Goal: Use online tool/utility: Utilize a website feature to perform a specific function

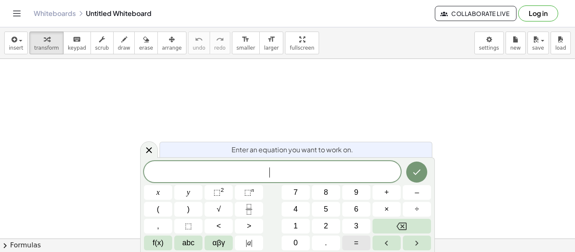
scroll to position [0, 0]
click at [411, 193] on button "–" at bounding box center [417, 192] width 28 height 15
click at [328, 193] on span "8" at bounding box center [325, 192] width 4 height 11
click at [222, 189] on sup "2" at bounding box center [221, 190] width 3 height 6
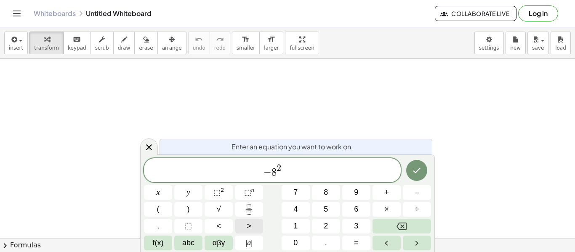
click at [252, 224] on button ">" at bounding box center [249, 226] width 28 height 15
click at [401, 225] on icon "Backspace" at bounding box center [401, 226] width 10 height 8
click at [251, 209] on rect "Fraction" at bounding box center [249, 209] width 6 height 0
click at [248, 205] on icon "Fraction" at bounding box center [249, 209] width 11 height 11
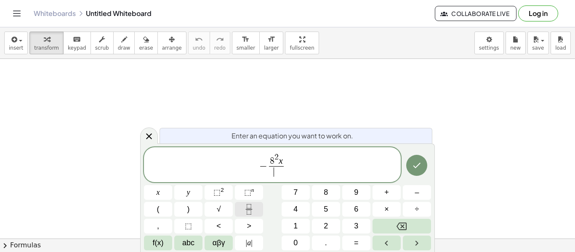
click at [248, 205] on icon "Fraction" at bounding box center [249, 209] width 11 height 11
click at [247, 210] on icon "Fraction" at bounding box center [248, 212] width 4 height 4
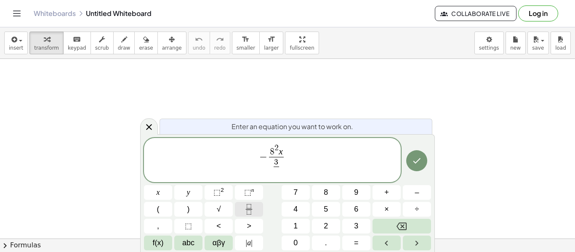
click at [246, 208] on icon "Fraction" at bounding box center [248, 206] width 4 height 4
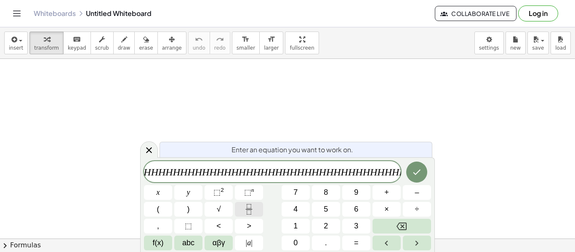
scroll to position [0, 759]
click at [421, 172] on icon "Done" at bounding box center [416, 172] width 10 height 10
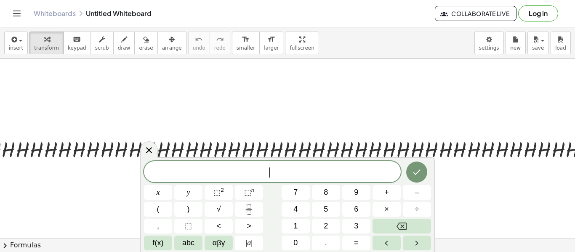
scroll to position [0, 0]
click at [144, 151] on icon at bounding box center [149, 150] width 10 height 10
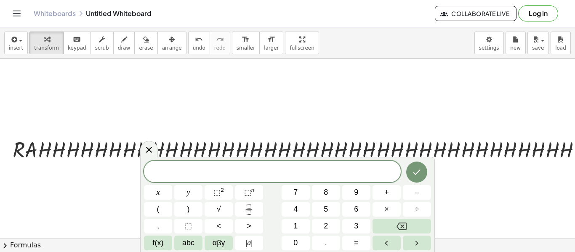
drag, startPoint x: 93, startPoint y: 190, endPoint x: 79, endPoint y: 184, distance: 15.3
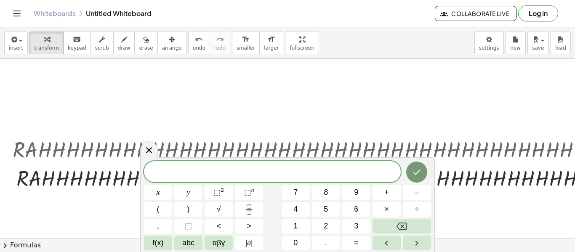
click at [151, 148] on icon at bounding box center [149, 150] width 10 height 10
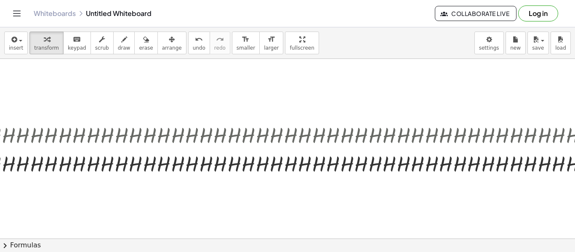
scroll to position [14, 2295]
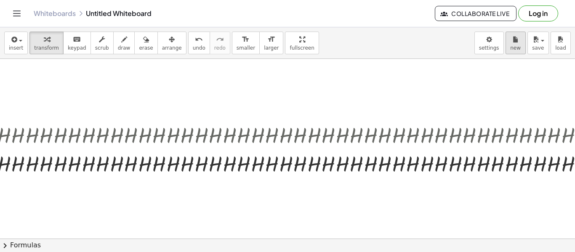
click at [516, 37] on icon "button" at bounding box center [515, 39] width 6 height 10
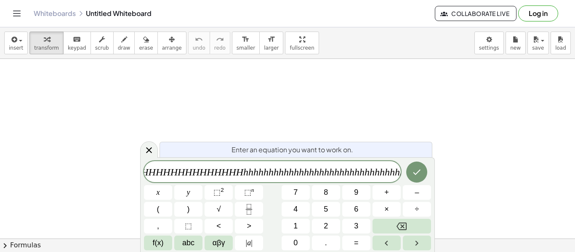
scroll to position [10, 0]
click at [413, 177] on button "Done" at bounding box center [416, 172] width 21 height 21
click at [418, 179] on button "Done" at bounding box center [416, 172] width 21 height 21
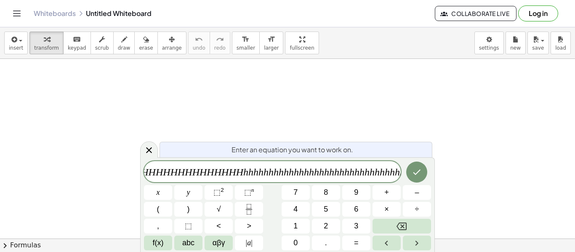
click at [418, 179] on button "Done" at bounding box center [416, 172] width 21 height 21
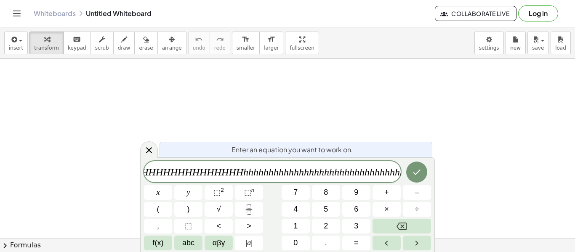
click at [418, 179] on button "Done" at bounding box center [416, 172] width 21 height 21
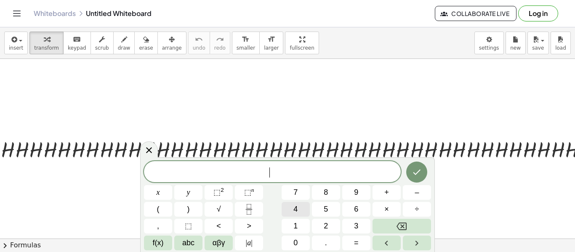
scroll to position [0, 0]
click at [149, 153] on icon at bounding box center [149, 150] width 10 height 10
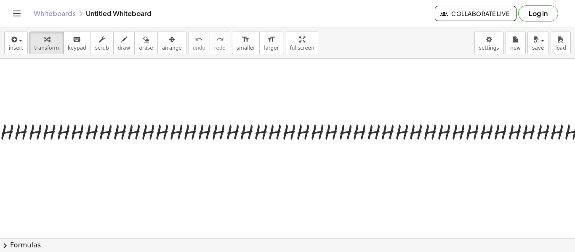
scroll to position [22, 1673]
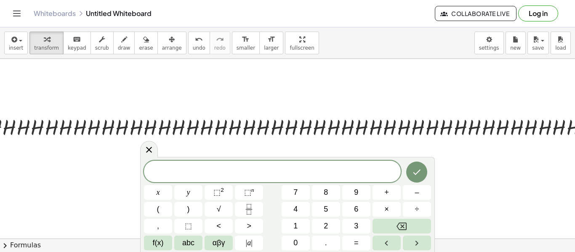
click at [155, 175] on span at bounding box center [272, 172] width 257 height 13
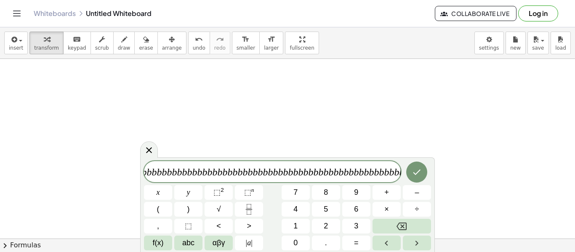
scroll to position [0, 2298]
click at [418, 170] on icon "Done" at bounding box center [416, 172] width 10 height 10
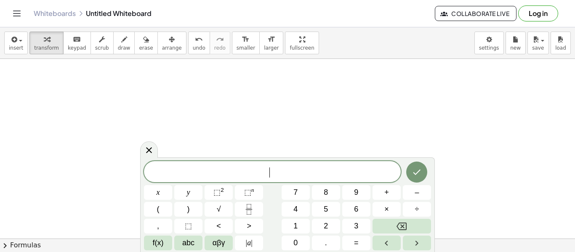
scroll to position [166, 0]
click at [375, 23] on div "Whiteboards Untitled Whiteboard Collaborate Live Log in" at bounding box center [287, 13] width 554 height 27
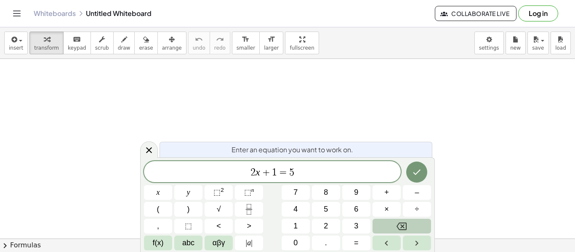
click at [382, 224] on button "Backspace" at bounding box center [401, 226] width 58 height 15
click at [238, 243] on button "| a |" at bounding box center [249, 243] width 28 height 15
click at [412, 198] on button "–" at bounding box center [417, 192] width 28 height 15
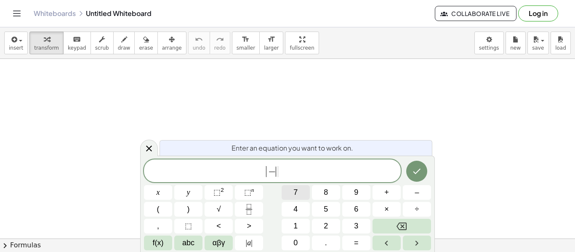
click at [294, 193] on span "7" at bounding box center [295, 192] width 4 height 11
click at [410, 196] on button "–" at bounding box center [417, 192] width 28 height 15
click at [415, 235] on div "| − 7 − ​ | x y ⬚ 2 ⬚ n 7 8 9 + – ( ) √ 4 5 6 × ÷ , ⬚ < > 1 2 3 f(x) abc αβγ | …" at bounding box center [287, 204] width 287 height 91
click at [412, 227] on button "Backspace" at bounding box center [401, 226] width 58 height 15
click at [392, 193] on button "+" at bounding box center [386, 192] width 28 height 15
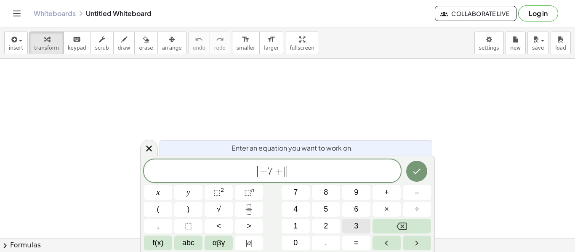
click at [359, 229] on button "3" at bounding box center [356, 226] width 28 height 15
click at [241, 247] on button "| a |" at bounding box center [249, 243] width 28 height 15
click at [163, 209] on button "(" at bounding box center [158, 209] width 28 height 15
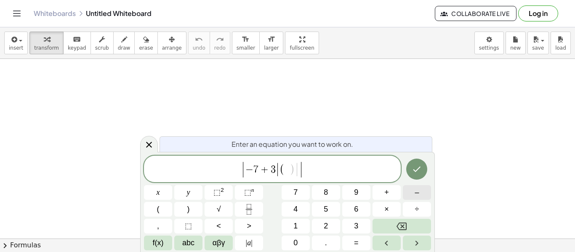
click at [419, 195] on button "–" at bounding box center [417, 192] width 28 height 15
click at [287, 225] on button "1" at bounding box center [295, 226] width 28 height 15
click at [182, 206] on button ")" at bounding box center [188, 209] width 28 height 15
click at [406, 193] on button "–" at bounding box center [417, 192] width 28 height 15
click at [348, 209] on button "6" at bounding box center [356, 209] width 28 height 15
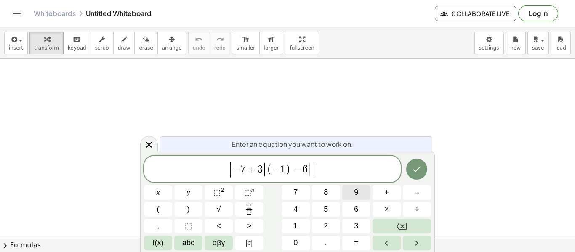
click at [350, 193] on button "9" at bounding box center [356, 192] width 28 height 15
click at [422, 204] on button "÷" at bounding box center [417, 209] width 28 height 15
click at [350, 224] on button "3" at bounding box center [356, 226] width 28 height 15
click at [355, 241] on span "=" at bounding box center [356, 242] width 5 height 11
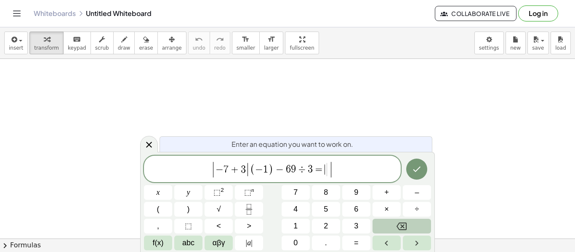
click at [394, 224] on button "Backspace" at bounding box center [401, 226] width 58 height 15
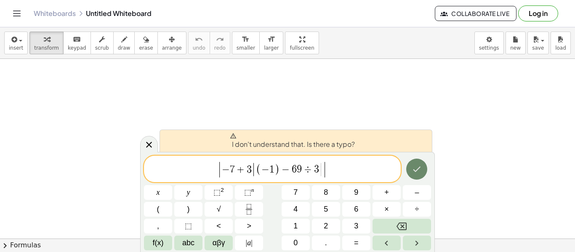
click at [413, 175] on button "Done" at bounding box center [416, 169] width 21 height 21
click at [419, 175] on button "Done" at bounding box center [416, 169] width 21 height 21
click at [230, 170] on span "7" at bounding box center [232, 169] width 5 height 10
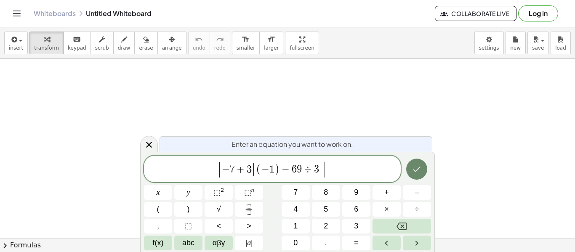
click at [418, 166] on icon "Done" at bounding box center [416, 169] width 10 height 10
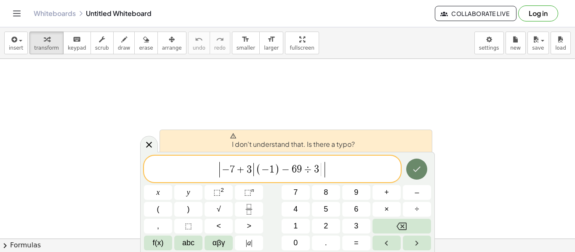
click at [418, 170] on icon "Done" at bounding box center [416, 169] width 10 height 10
click at [176, 243] on button "abc" at bounding box center [188, 243] width 28 height 15
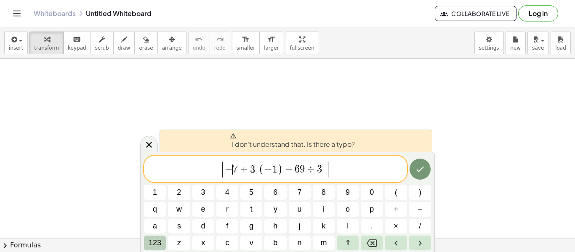
click at [161, 242] on button "123" at bounding box center [155, 243] width 22 height 15
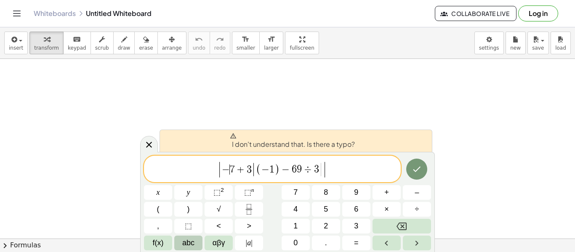
click at [188, 247] on span "abc" at bounding box center [188, 242] width 12 height 11
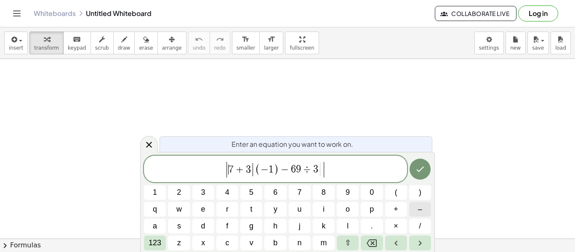
click at [411, 210] on button "–" at bounding box center [420, 209] width 22 height 15
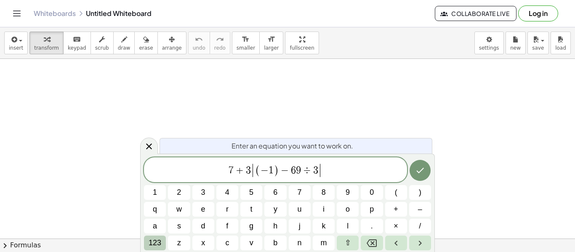
click at [156, 240] on span "123" at bounding box center [154, 242] width 13 height 11
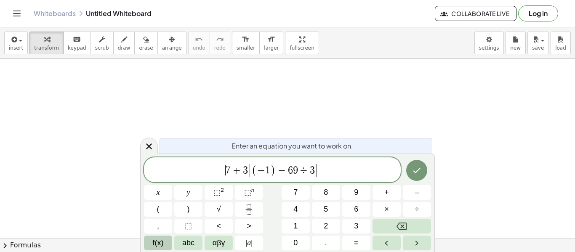
click at [160, 245] on span "f(x)" at bounding box center [158, 242] width 11 height 11
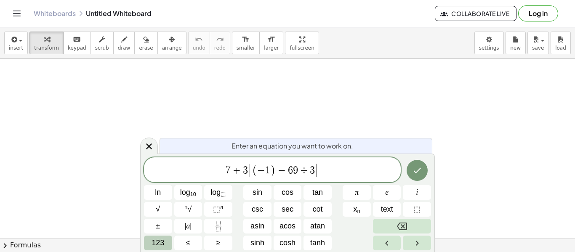
click at [160, 242] on span "123" at bounding box center [157, 242] width 13 height 11
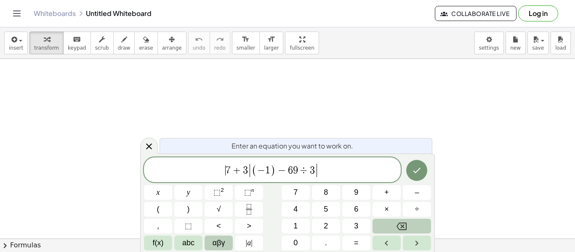
click at [209, 243] on button "αβγ" at bounding box center [218, 243] width 28 height 15
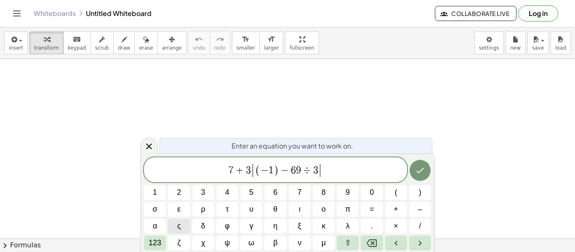
click at [143, 241] on div "Enter an equation you want to work on. ​ 7 + 3 | ( − 1 ) − 6 9 ÷ 3 | 1 2 3 4 5 …" at bounding box center [287, 203] width 294 height 98
click at [149, 247] on span "123" at bounding box center [154, 242] width 13 height 11
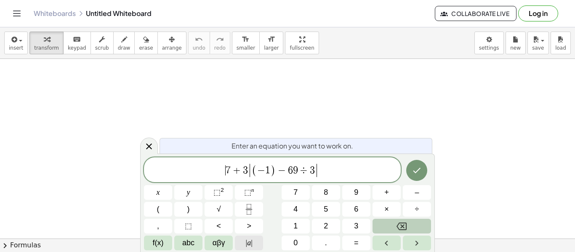
click at [250, 246] on span "| a |" at bounding box center [249, 242] width 7 height 11
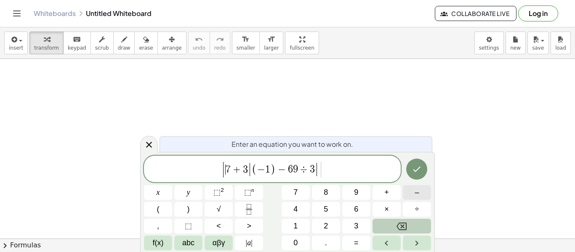
click at [425, 190] on button "–" at bounding box center [417, 192] width 28 height 15
click at [416, 168] on icon "Done" at bounding box center [416, 169] width 10 height 10
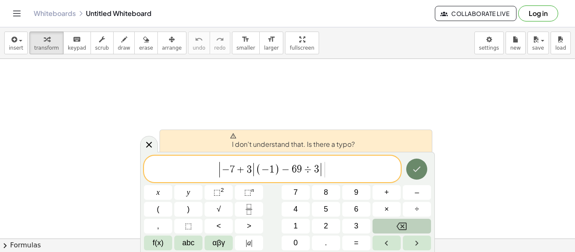
click at [413, 171] on icon "Done" at bounding box center [416, 169] width 10 height 10
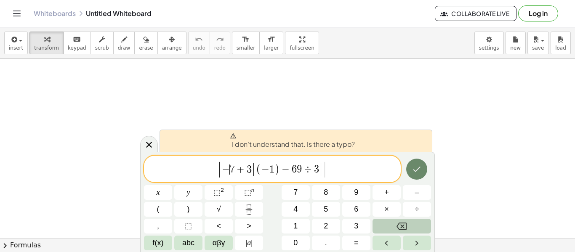
click at [413, 171] on icon "Done" at bounding box center [416, 169] width 10 height 10
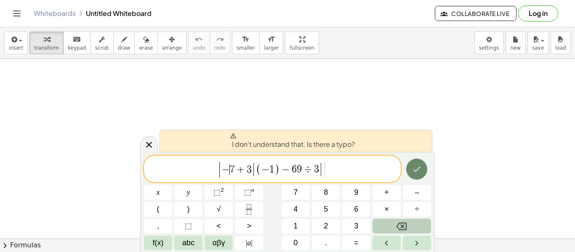
click at [413, 171] on icon "Done" at bounding box center [416, 169] width 10 height 10
click at [322, 170] on span "− ​ 7 + 3 | ( − 1 ) − 6 9 ÷ 3 |" at bounding box center [272, 169] width 101 height 14
click at [417, 165] on icon "Done" at bounding box center [416, 169] width 10 height 10
click at [413, 173] on icon "Done" at bounding box center [416, 169] width 10 height 10
click at [327, 167] on span "| − 7 + 3 | ( − 1 ) − 6 9 ÷ 3 ​ | |" at bounding box center [272, 170] width 257 height 18
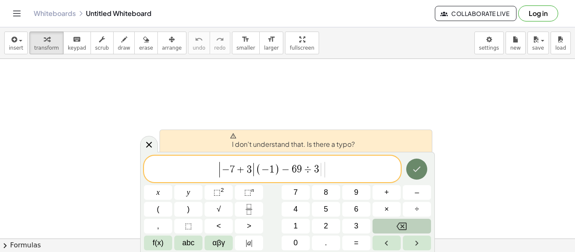
click at [415, 168] on icon "Done" at bounding box center [416, 169] width 10 height 10
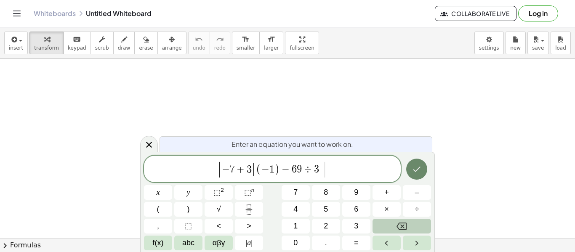
click at [411, 170] on icon "Done" at bounding box center [416, 169] width 10 height 10
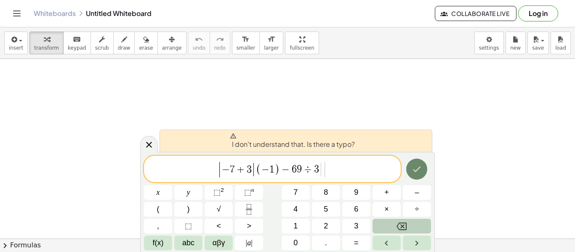
click at [410, 175] on button "Done" at bounding box center [416, 169] width 21 height 21
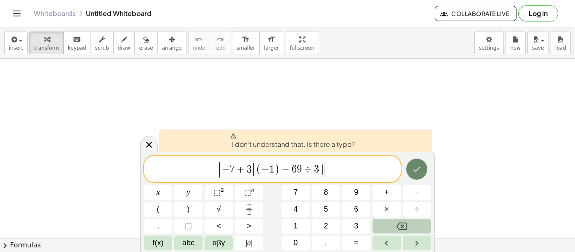
click at [410, 175] on button "Done" at bounding box center [416, 169] width 21 height 21
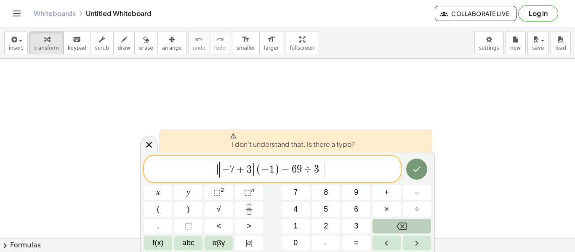
click at [212, 163] on span "​ | − 7 + 3 | ( − 1 ) − 6 9 ÷ 3 | |" at bounding box center [272, 170] width 257 height 18
click at [224, 176] on span "− 7 + 3 | ( − 1 ) − 6 9 ÷ 3 |" at bounding box center [272, 169] width 101 height 14
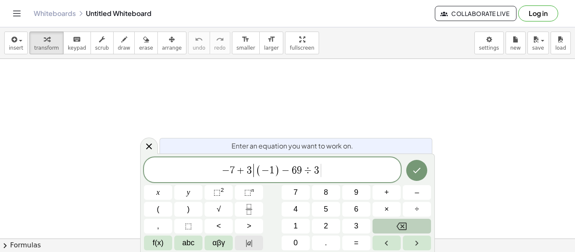
click at [246, 241] on span "|" at bounding box center [247, 242] width 2 height 8
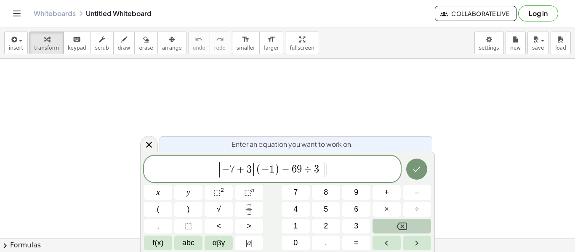
click at [334, 172] on span "| − 7 + 3 | ( − 1 ) − 6 9 ÷ 3 | | ​" at bounding box center [272, 170] width 257 height 18
click at [420, 177] on button "Done" at bounding box center [416, 169] width 21 height 21
click at [418, 177] on button "Done" at bounding box center [416, 169] width 21 height 21
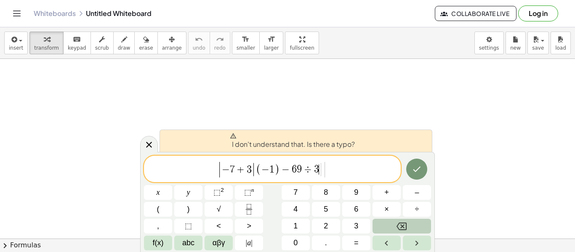
click at [279, 175] on span ")" at bounding box center [276, 169] width 5 height 12
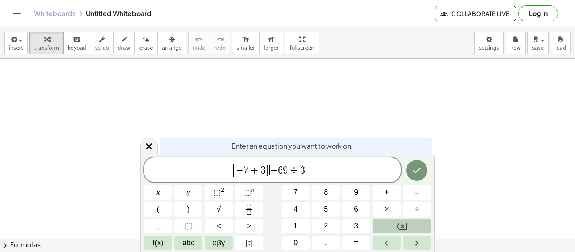
click at [414, 172] on icon "Done" at bounding box center [416, 170] width 10 height 10
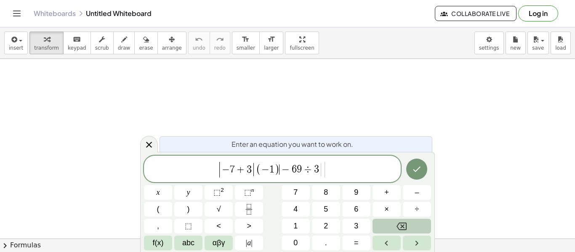
click at [434, 183] on div "Enter an equation you want to work on. | − 7 + 3 | ( − 1 ) ​ − 6 9 ÷ 3 | | x y …" at bounding box center [287, 202] width 294 height 100
click at [368, 165] on span "| − 7 + 3 | ( − 1 ) − 6 9 ÷ 3 | |" at bounding box center [272, 170] width 257 height 18
click at [421, 173] on icon "Done" at bounding box center [416, 169] width 10 height 10
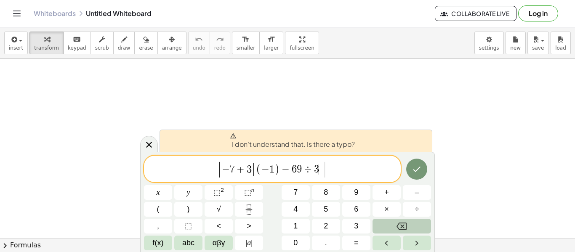
click at [418, 173] on icon "Done" at bounding box center [416, 169] width 10 height 10
click at [421, 172] on icon "Done" at bounding box center [416, 169] width 10 height 10
click at [424, 174] on button "Done" at bounding box center [416, 169] width 21 height 21
click at [424, 172] on button "Done" at bounding box center [416, 169] width 21 height 21
click at [424, 169] on button "Done" at bounding box center [416, 169] width 21 height 21
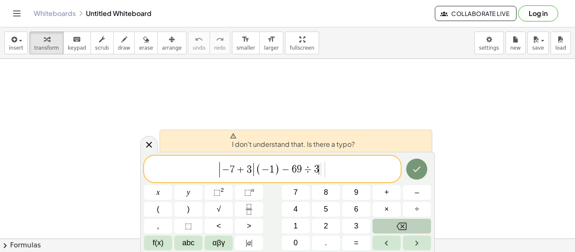
click at [424, 169] on button "Done" at bounding box center [416, 169] width 21 height 21
drag, startPoint x: 368, startPoint y: 165, endPoint x: 351, endPoint y: 131, distance: 37.8
click at [351, 152] on div "I don't understand that. Is there a typo? | − 7 + 3 | ( − 1 ) − 6 9 ÷ 3 | | ​ x…" at bounding box center [287, 202] width 294 height 100
click at [413, 175] on button "Done" at bounding box center [416, 169] width 21 height 21
click at [424, 171] on button "Done" at bounding box center [416, 169] width 21 height 21
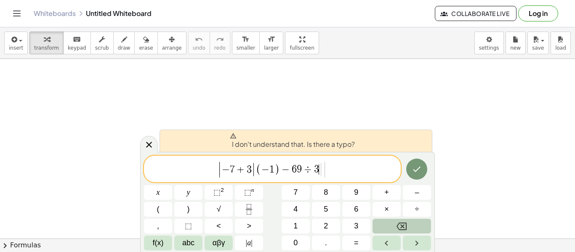
click at [254, 168] on span "|" at bounding box center [254, 169] width 4 height 15
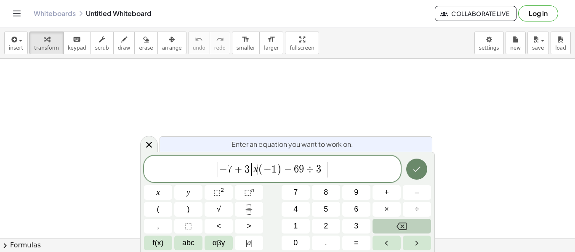
click at [422, 164] on button "Done" at bounding box center [416, 169] width 21 height 21
click at [380, 208] on button "×" at bounding box center [386, 209] width 28 height 15
click at [423, 176] on button "Done" at bounding box center [416, 169] width 21 height 21
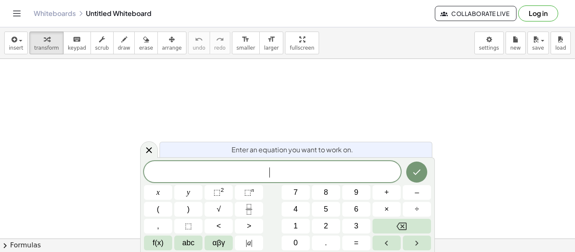
scroll to position [0, 0]
click at [246, 250] on button "| a |" at bounding box center [249, 243] width 28 height 15
click at [381, 192] on button "+" at bounding box center [386, 192] width 28 height 15
click at [357, 225] on span "3" at bounding box center [356, 225] width 4 height 11
click at [252, 239] on span "|" at bounding box center [252, 242] width 2 height 8
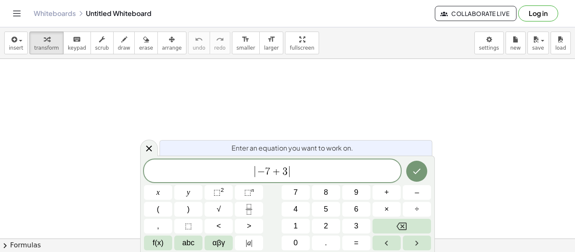
click at [386, 209] on span "×" at bounding box center [386, 209] width 5 height 11
click at [155, 203] on button "(" at bounding box center [158, 209] width 28 height 15
click at [426, 194] on button "–" at bounding box center [417, 192] width 28 height 15
click at [290, 221] on button "1" at bounding box center [295, 226] width 28 height 15
click at [196, 205] on button ")" at bounding box center [188, 209] width 28 height 15
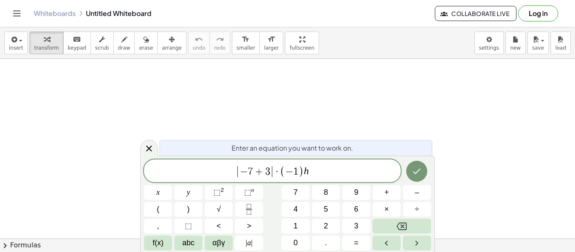
click at [381, 215] on button "×" at bounding box center [386, 209] width 28 height 15
click at [382, 223] on button "Backspace" at bounding box center [401, 226] width 58 height 15
click at [382, 225] on button "Backspace" at bounding box center [401, 226] width 58 height 15
click at [384, 222] on button "Backspace" at bounding box center [401, 226] width 58 height 15
click at [392, 222] on button "Backspace" at bounding box center [401, 226] width 58 height 15
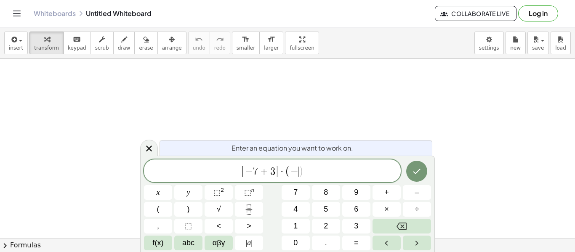
click at [393, 223] on button "Backspace" at bounding box center [401, 226] width 58 height 15
click at [391, 224] on button "Backspace" at bounding box center [401, 226] width 58 height 15
click at [386, 225] on button "Backspace" at bounding box center [401, 226] width 58 height 15
click at [393, 224] on button "Backspace" at bounding box center [401, 226] width 58 height 15
click at [389, 225] on button "Backspace" at bounding box center [401, 226] width 58 height 15
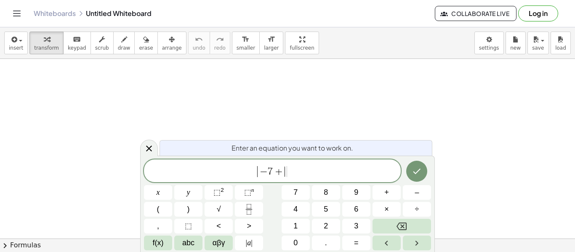
click at [381, 220] on button "Backspace" at bounding box center [401, 226] width 58 height 15
click at [383, 219] on button "Backspace" at bounding box center [401, 226] width 58 height 15
click at [382, 221] on button "Backspace" at bounding box center [401, 226] width 58 height 15
click at [388, 222] on button "Backspace" at bounding box center [401, 226] width 58 height 15
click at [387, 219] on button "Backspace" at bounding box center [401, 226] width 58 height 15
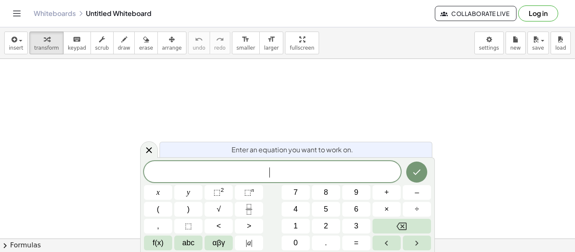
click at [387, 222] on button "Backspace" at bounding box center [401, 226] width 58 height 15
click at [387, 221] on button "Backspace" at bounding box center [401, 226] width 58 height 15
click at [388, 224] on button "Backspace" at bounding box center [401, 226] width 58 height 15
click at [391, 219] on button "Backspace" at bounding box center [401, 226] width 58 height 15
click at [391, 221] on button "Backspace" at bounding box center [401, 226] width 58 height 15
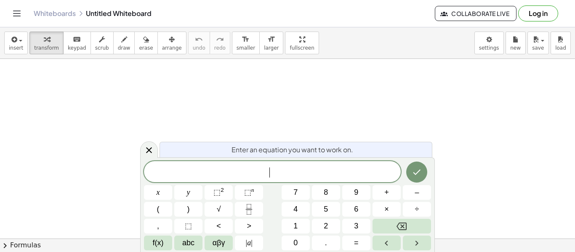
click at [391, 225] on button "Backspace" at bounding box center [401, 226] width 58 height 15
click at [386, 232] on button "Backspace" at bounding box center [401, 226] width 58 height 15
click at [384, 236] on button "Left arrow" at bounding box center [386, 243] width 28 height 15
click at [382, 236] on button "Left arrow" at bounding box center [386, 243] width 28 height 15
click at [382, 231] on button "Backspace" at bounding box center [401, 226] width 58 height 15
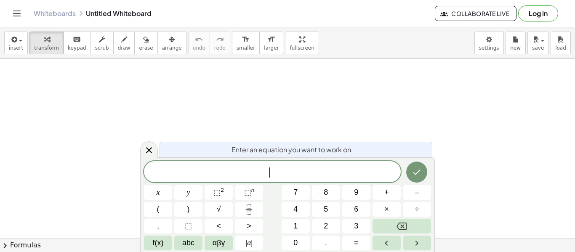
click at [381, 236] on button "Left arrow" at bounding box center [386, 243] width 28 height 15
click at [381, 237] on button "Left arrow" at bounding box center [386, 243] width 28 height 15
click at [381, 236] on button "Left arrow" at bounding box center [386, 243] width 28 height 15
click at [379, 236] on button "Left arrow" at bounding box center [386, 243] width 28 height 15
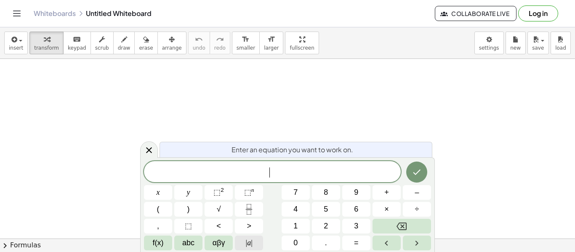
click at [238, 248] on button "| a |" at bounding box center [249, 243] width 28 height 15
click at [254, 239] on button "| a |" at bounding box center [249, 243] width 28 height 15
click at [420, 202] on button "÷" at bounding box center [417, 209] width 28 height 15
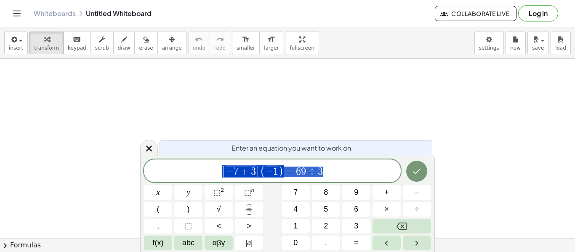
drag, startPoint x: 222, startPoint y: 173, endPoint x: 342, endPoint y: 173, distance: 120.7
drag, startPoint x: 217, startPoint y: 170, endPoint x: 369, endPoint y: 166, distance: 151.9
click at [369, 166] on span "| − 7 + 3 | ( − 1 ) − 6 9 ÷ 3" at bounding box center [272, 171] width 257 height 14
click at [345, 182] on div "| − 7 + 3 | ( − 1 ) − 6 9 ÷ 3 ​" at bounding box center [272, 170] width 257 height 23
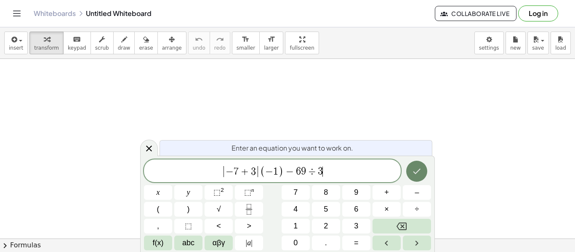
click at [413, 168] on icon "Done" at bounding box center [416, 171] width 10 height 10
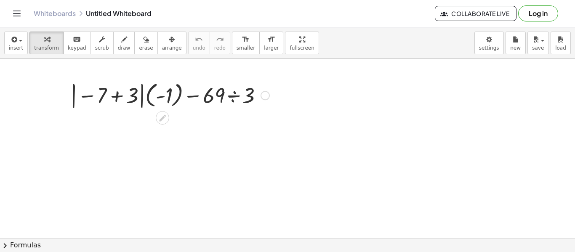
click at [124, 97] on div at bounding box center [169, 94] width 207 height 31
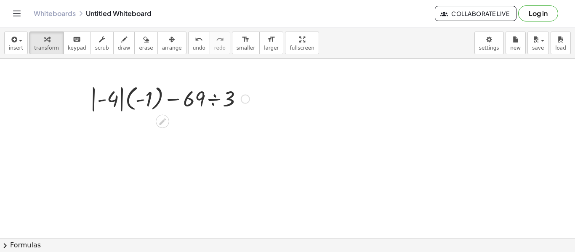
click at [162, 95] on div "+ · | − 7 + 3 | · ( - 1 ) − · 69 ÷ 3 + · | - | · ( - 1 ) − · 69 ÷ 3 4" at bounding box center [162, 95] width 0 height 0
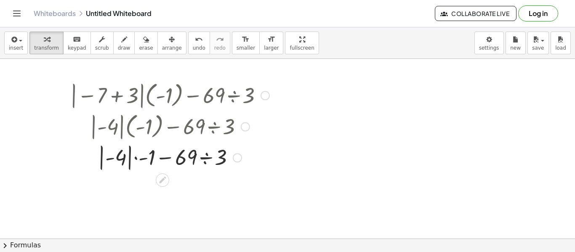
click at [136, 155] on div at bounding box center [169, 157] width 207 height 31
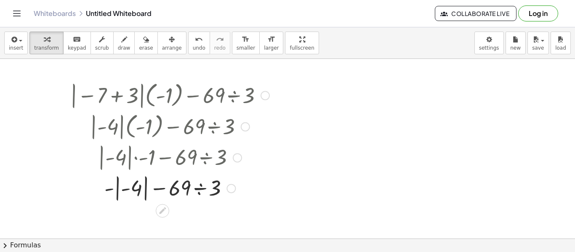
click at [181, 188] on div at bounding box center [169, 187] width 207 height 31
click at [197, 189] on div at bounding box center [169, 187] width 207 height 31
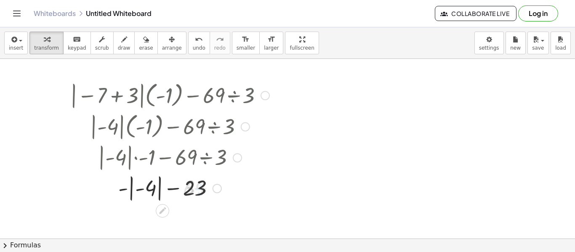
click at [193, 189] on div at bounding box center [169, 187] width 207 height 31
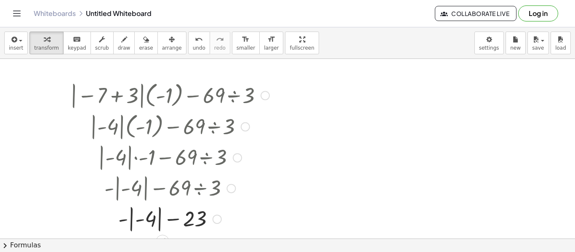
click at [150, 221] on div at bounding box center [169, 218] width 207 height 31
click at [162, 222] on div at bounding box center [169, 218] width 207 height 29
click at [513, 48] on span "new" at bounding box center [515, 48] width 11 height 6
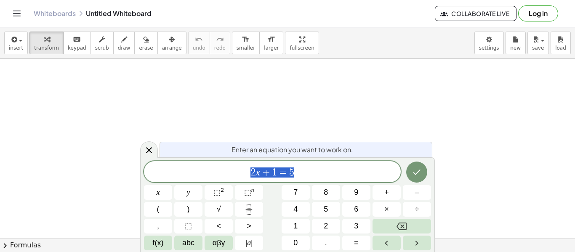
scroll to position [0, 0]
click at [403, 222] on icon "Backspace" at bounding box center [401, 226] width 10 height 8
click at [418, 202] on button "÷" at bounding box center [417, 209] width 28 height 15
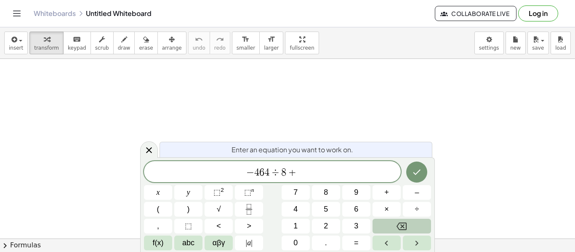
click at [295, 209] on span "4" at bounding box center [295, 209] width 4 height 11
click at [247, 189] on span "⬚" at bounding box center [247, 192] width 7 height 8
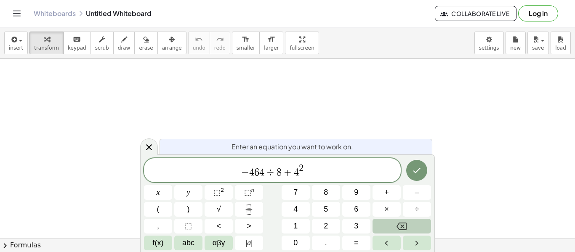
click at [409, 177] on button "Done" at bounding box center [416, 170] width 21 height 21
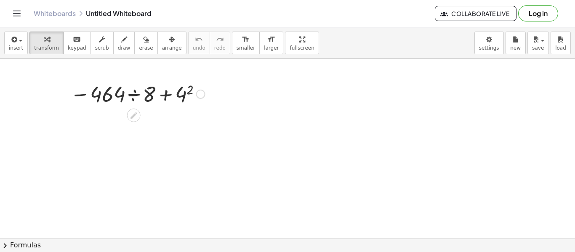
click at [135, 94] on div at bounding box center [137, 93] width 143 height 29
click at [158, 124] on div at bounding box center [137, 122] width 143 height 28
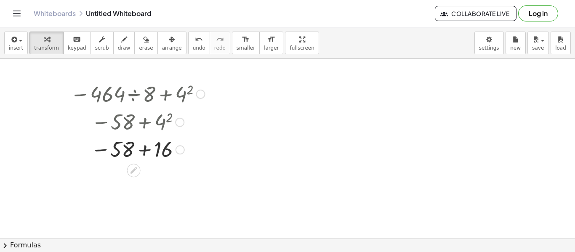
click at [147, 149] on div at bounding box center [137, 149] width 143 height 28
